Goal: Check status: Check status

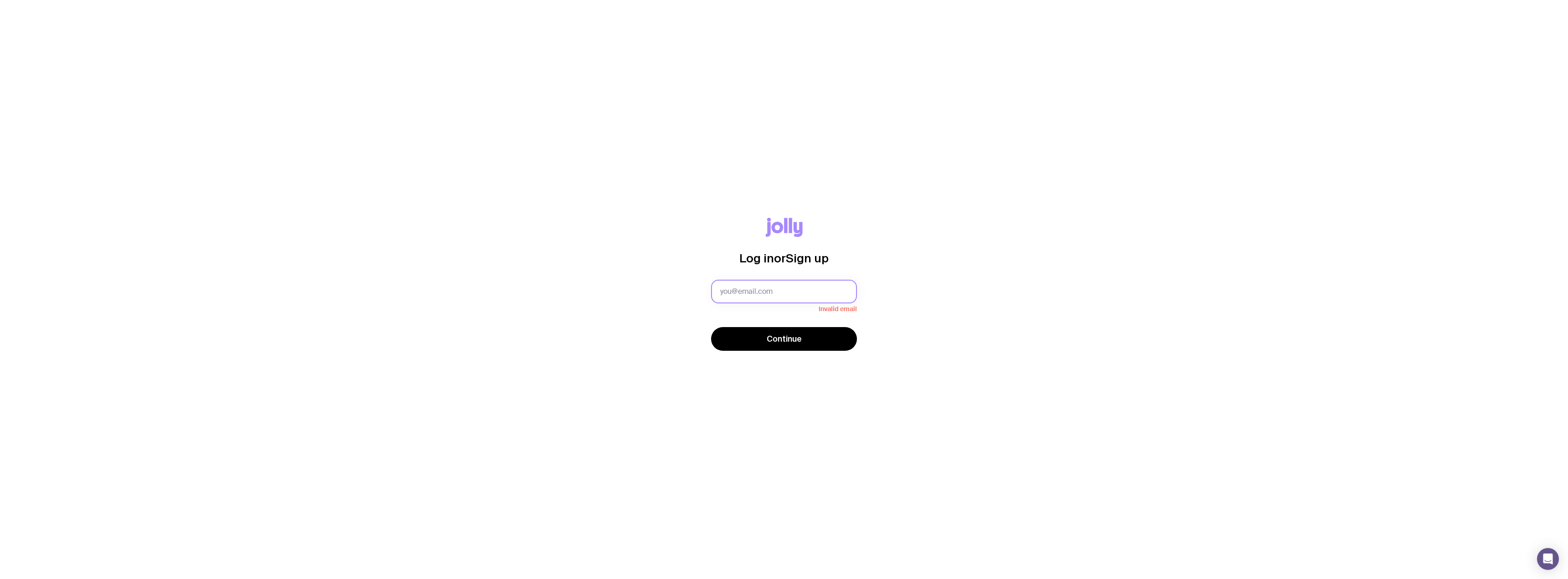
type input "[PERSON_NAME][EMAIL_ADDRESS][PERSON_NAME][DOMAIN_NAME]"
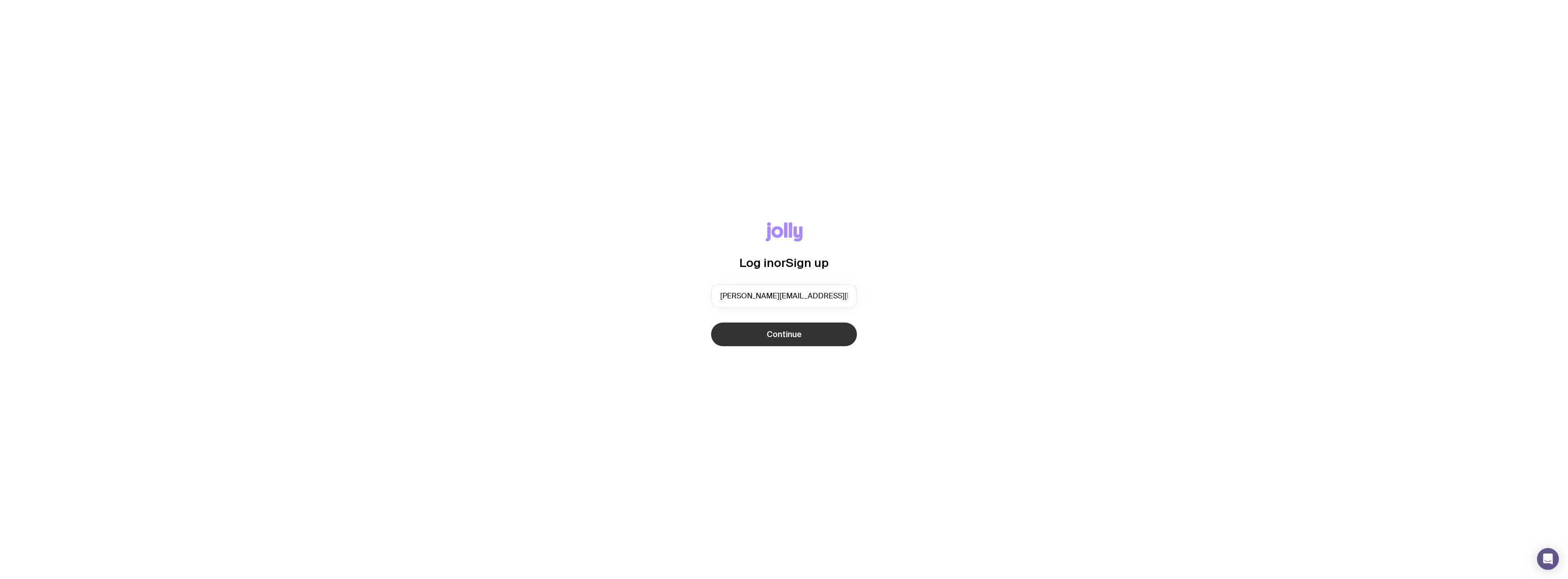
click at [799, 335] on span "Continue" at bounding box center [785, 335] width 35 height 11
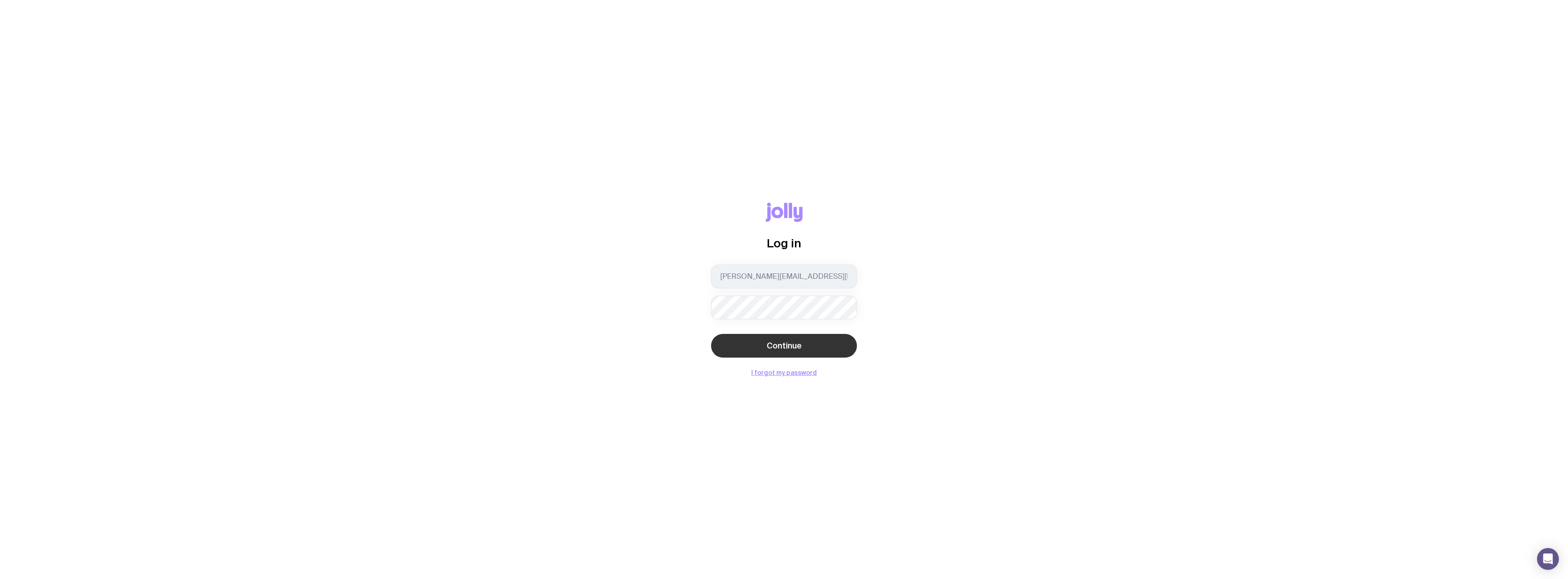
click at [788, 344] on span "Continue" at bounding box center [785, 345] width 35 height 11
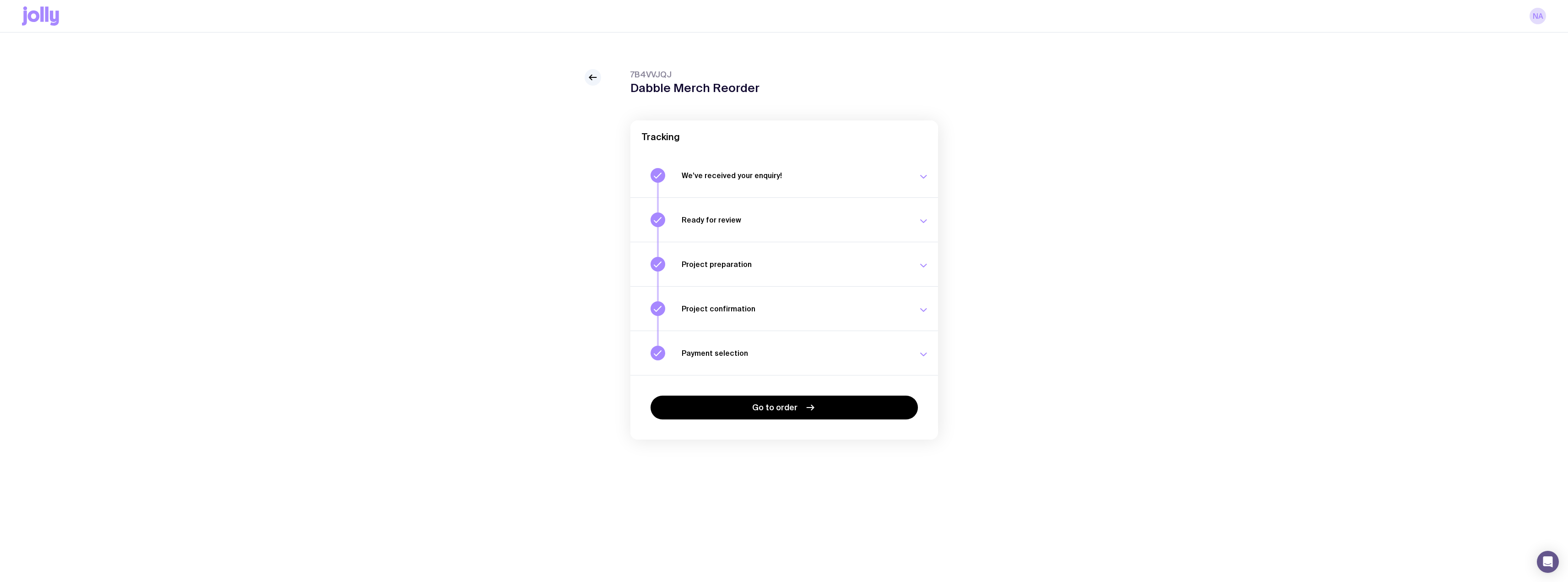
click at [35, 18] on icon at bounding box center [40, 15] width 37 height 19
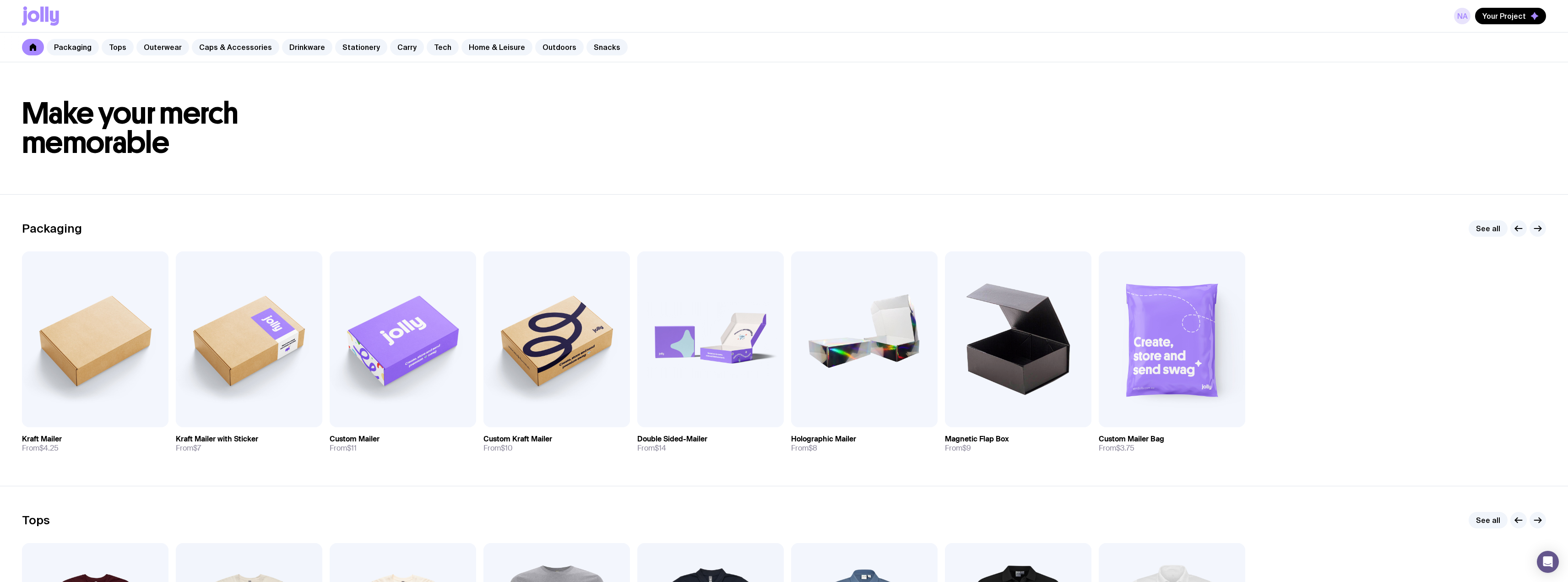
click at [1468, 17] on link "NA" at bounding box center [1462, 16] width 17 height 17
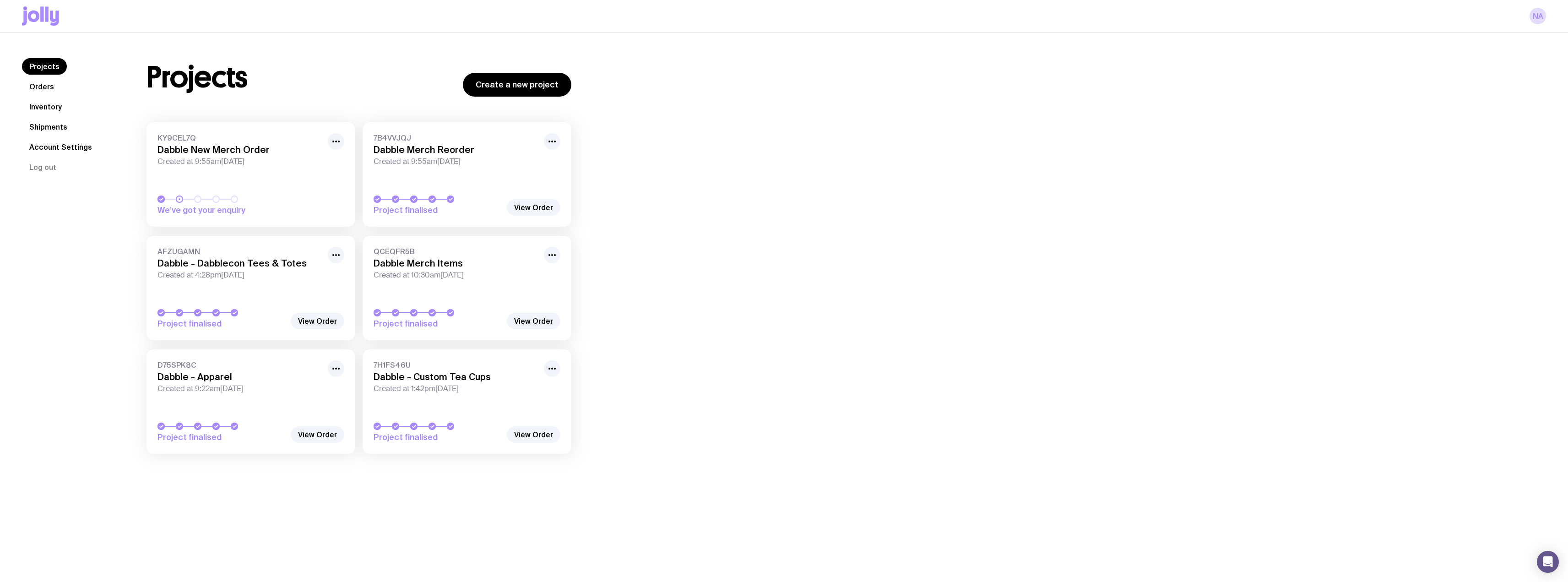
click at [56, 130] on link "Shipments" at bounding box center [48, 127] width 53 height 17
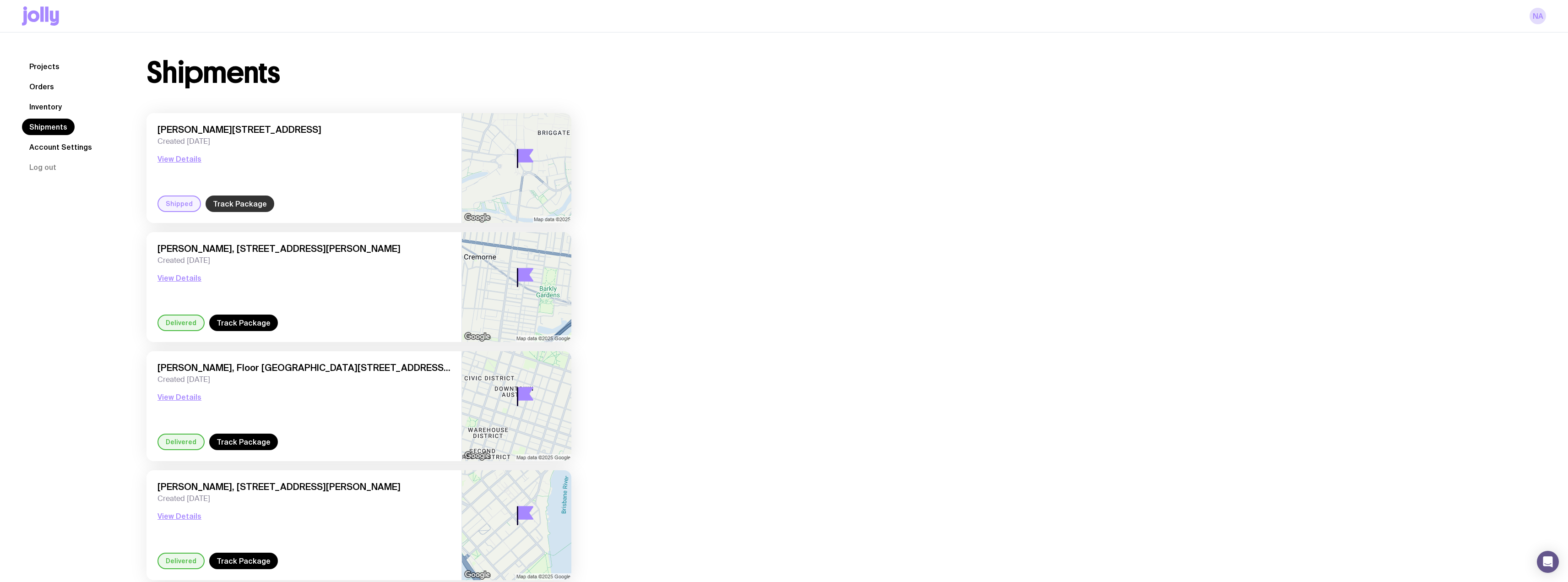
click at [226, 204] on link "Track Package" at bounding box center [240, 204] width 68 height 17
click at [193, 160] on button "View Details" at bounding box center [180, 159] width 44 height 11
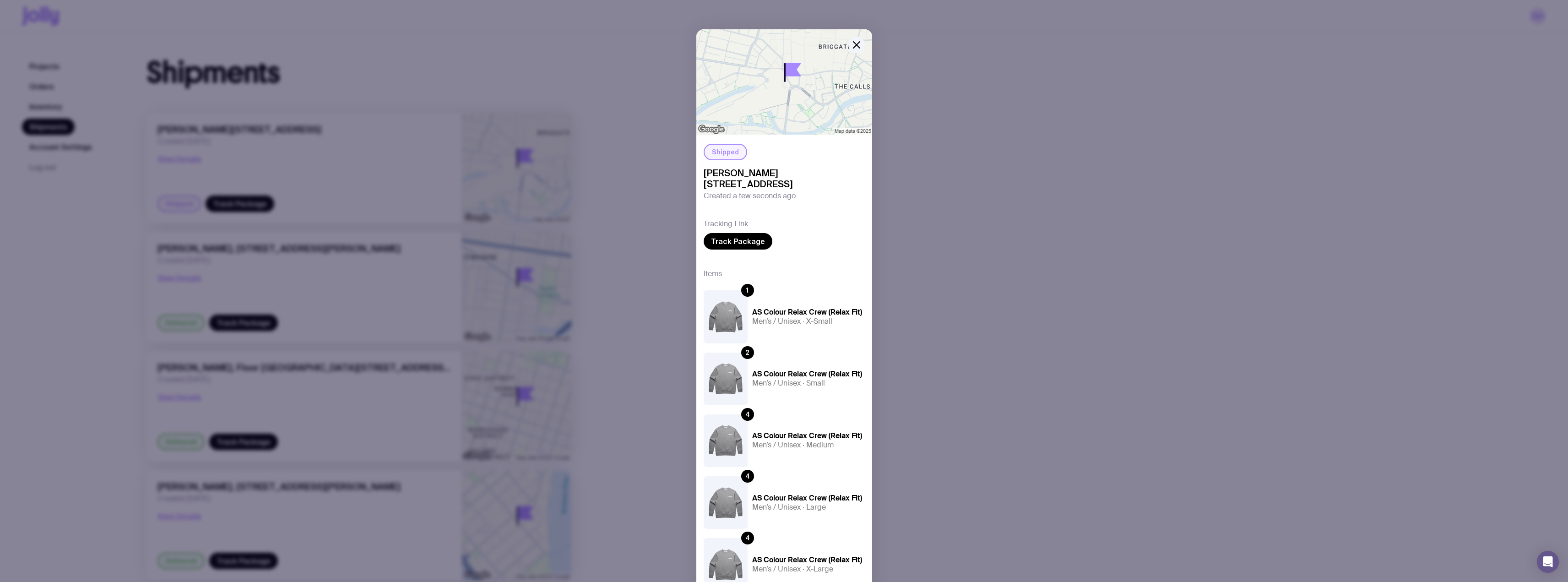
drag, startPoint x: 174, startPoint y: 200, endPoint x: 180, endPoint y: 197, distance: 6.7
click at [174, 199] on div "Shipped [PERSON_NAME], [STREET_ADDRESS] Created a few seconds ago Tracking Link…" at bounding box center [784, 291] width 1568 height 582
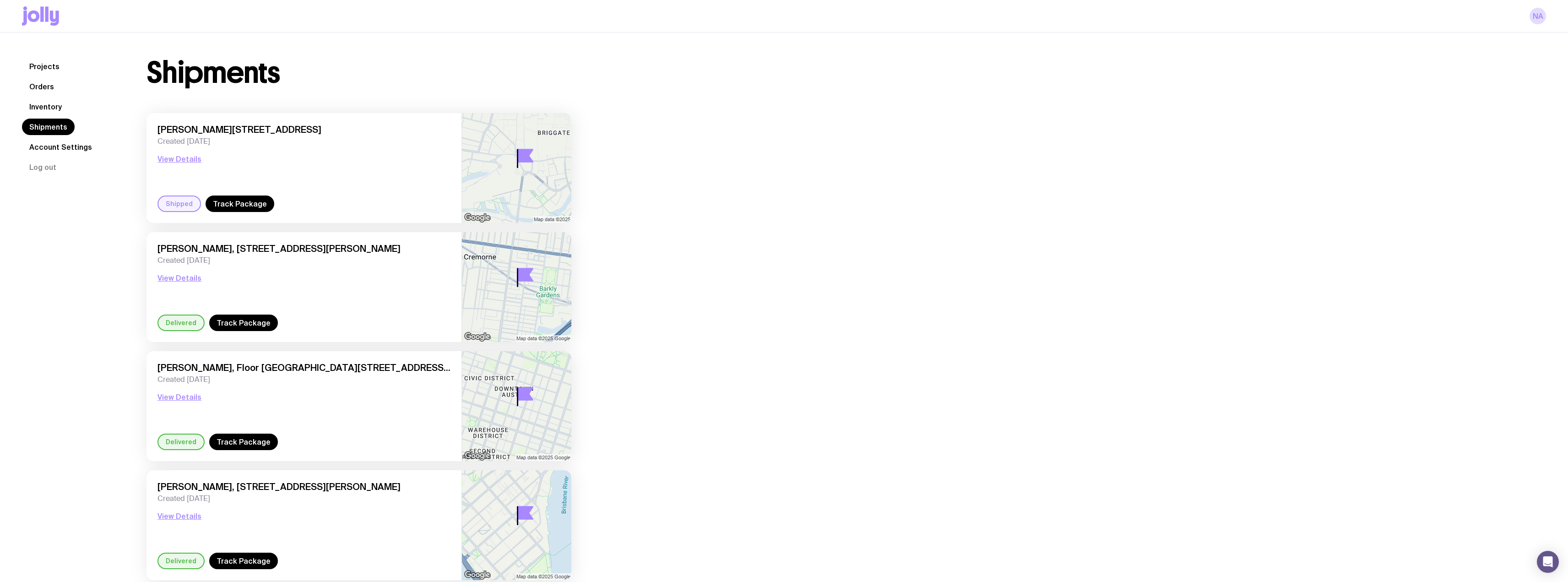
click at [167, 202] on div "Shipped" at bounding box center [179, 204] width 43 height 17
